Goal: Task Accomplishment & Management: Manage account settings

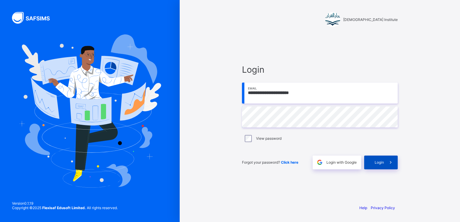
click at [381, 158] on div "Login" at bounding box center [381, 163] width 34 height 14
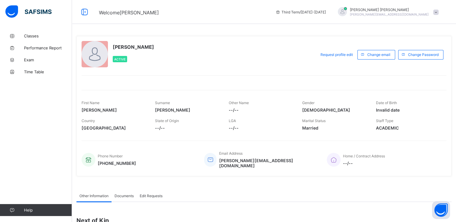
click at [437, 15] on div "[PERSON_NAME] Ali [EMAIL_ADDRESS][DOMAIN_NAME]" at bounding box center [387, 12] width 110 height 10
click at [418, 44] on span "Profile" at bounding box center [419, 47] width 40 height 7
click at [429, 54] on span "Change Password" at bounding box center [423, 54] width 31 height 4
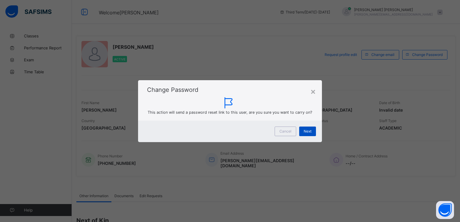
click at [308, 131] on span "Next" at bounding box center [308, 131] width 8 height 4
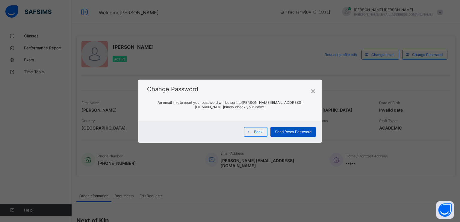
click at [298, 131] on span "Send Reset Password" at bounding box center [293, 132] width 37 height 4
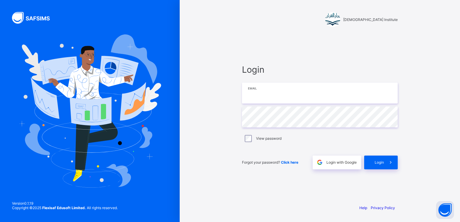
type input "**********"
